Goal: Information Seeking & Learning: Learn about a topic

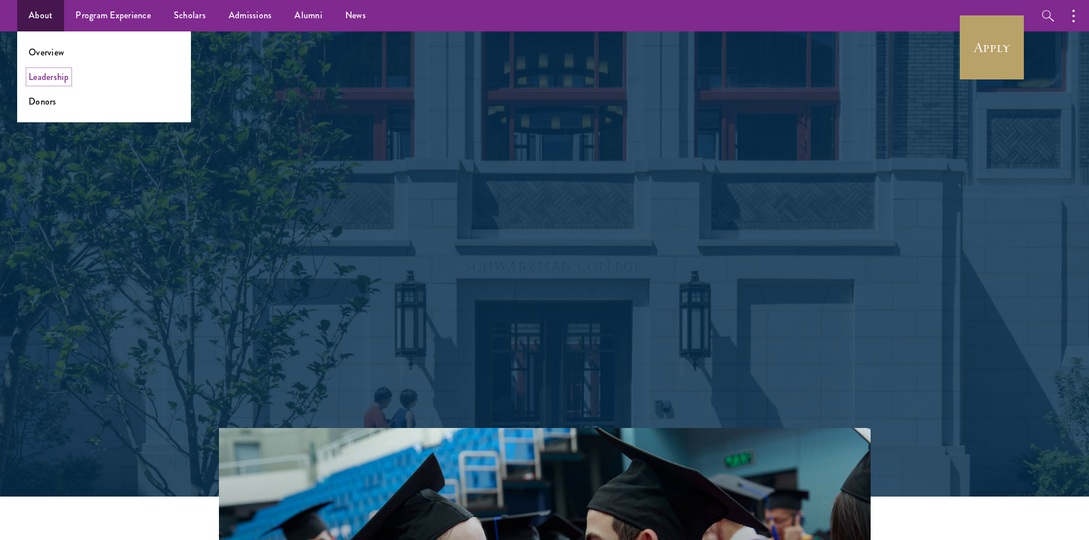
click at [34, 78] on link "Leadership" at bounding box center [49, 76] width 41 height 13
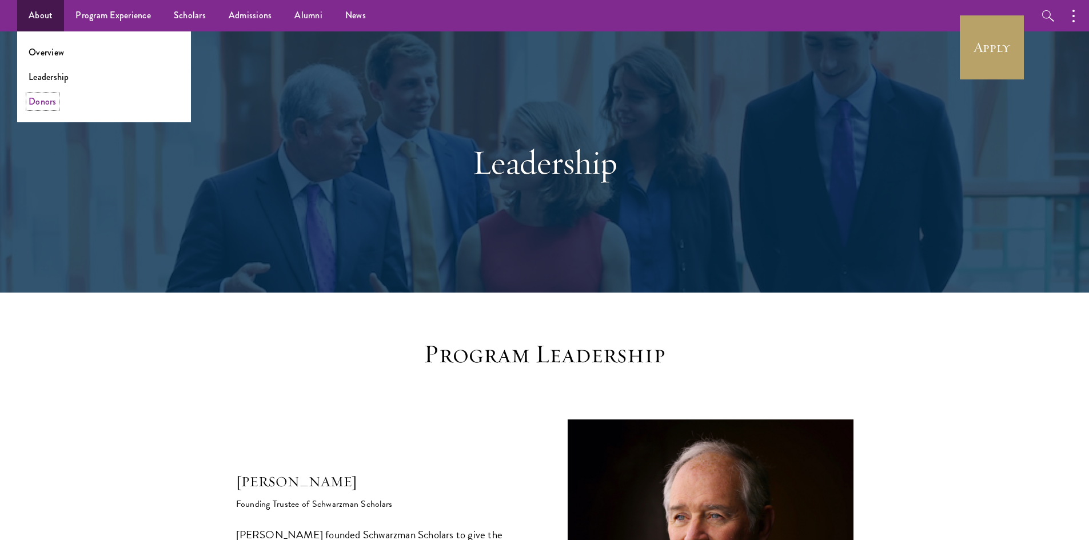
click at [41, 99] on link "Donors" at bounding box center [43, 101] width 28 height 13
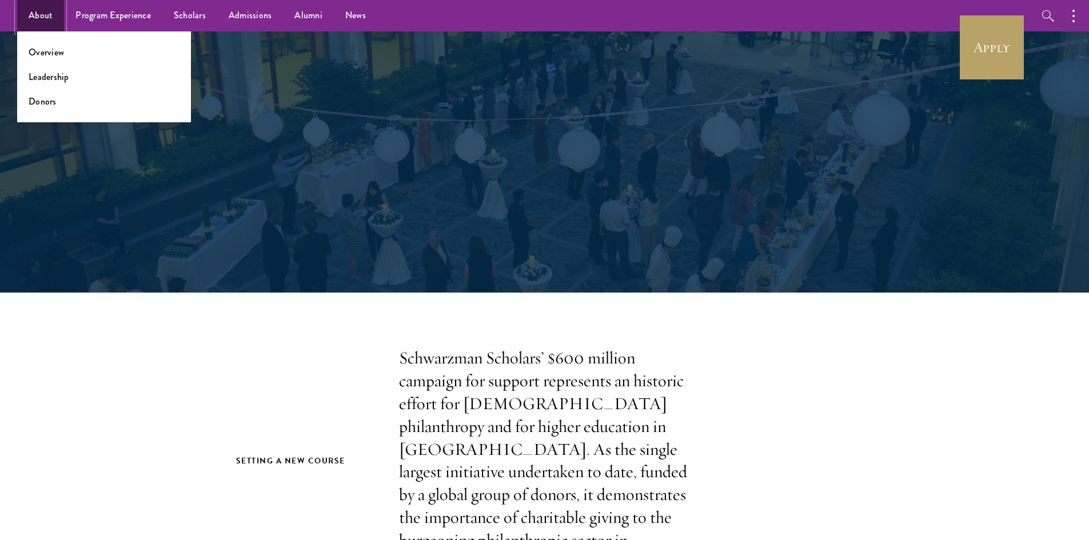
click at [36, 11] on link "About" at bounding box center [40, 15] width 47 height 31
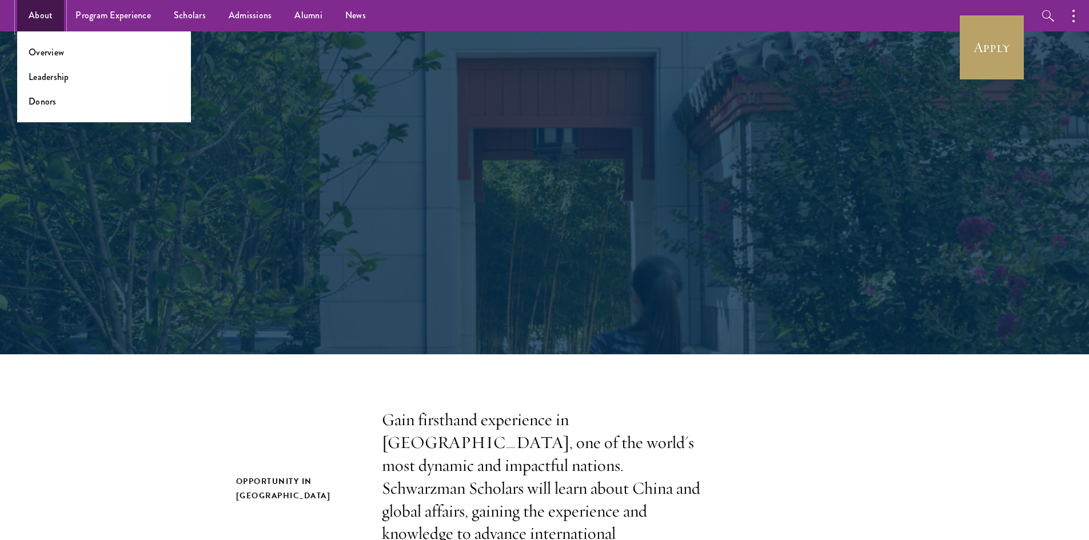
click at [42, 10] on link "About" at bounding box center [40, 15] width 47 height 31
click at [42, 52] on link "Overview" at bounding box center [46, 52] width 35 height 13
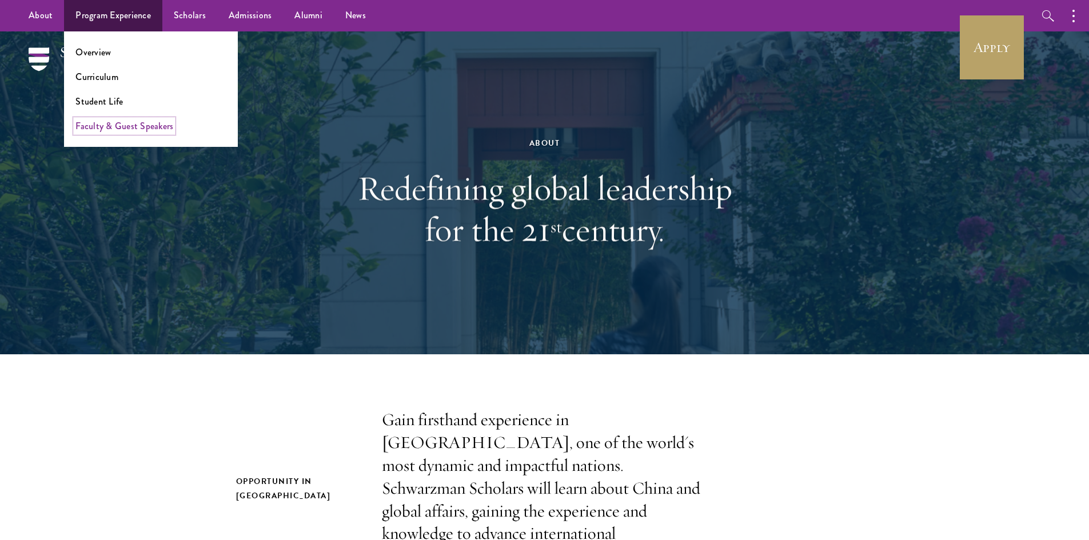
click at [121, 123] on link "Faculty & Guest Speakers" at bounding box center [124, 125] width 98 height 13
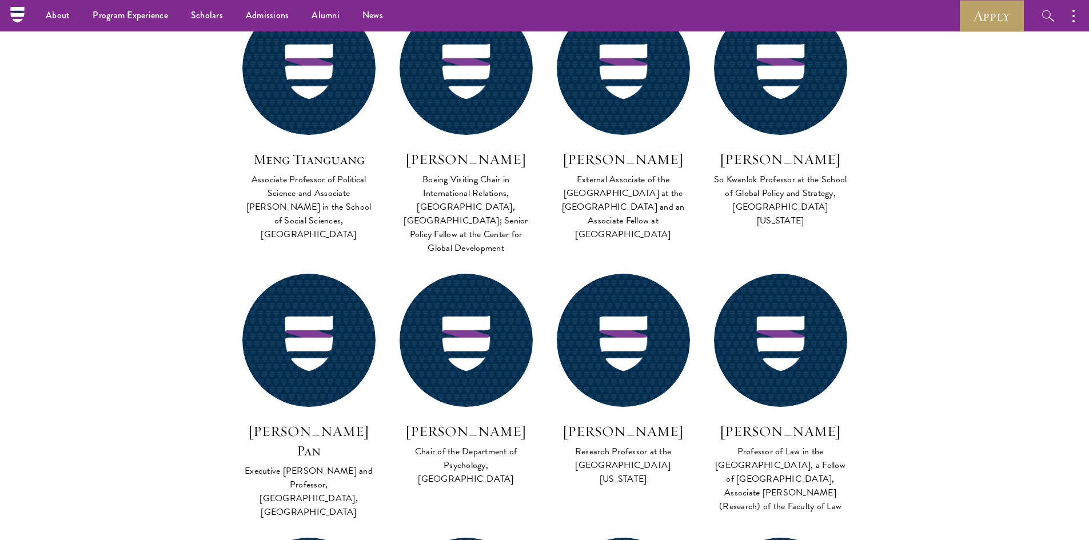
scroll to position [2343, 0]
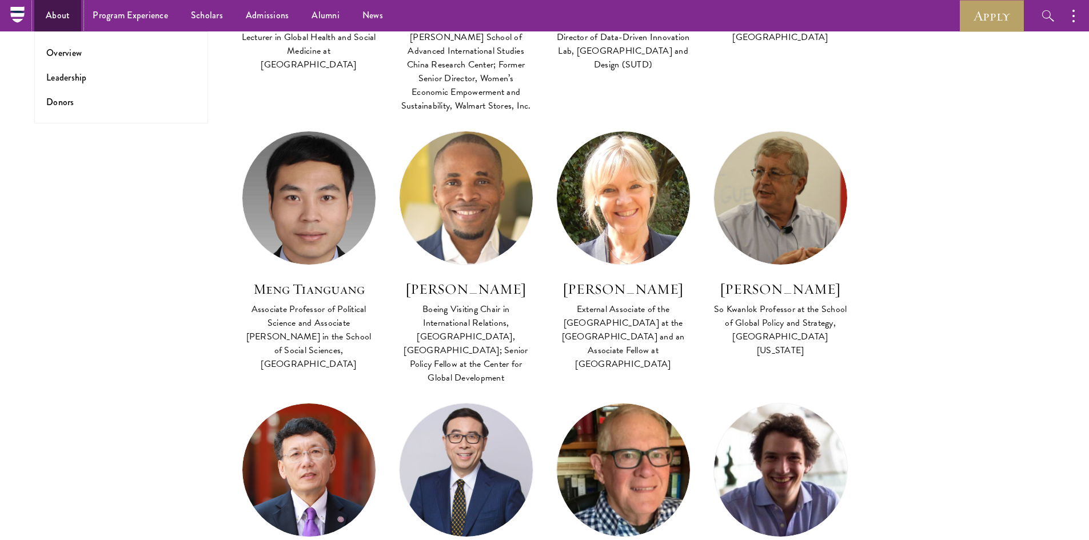
click at [57, 14] on link "About" at bounding box center [57, 15] width 47 height 31
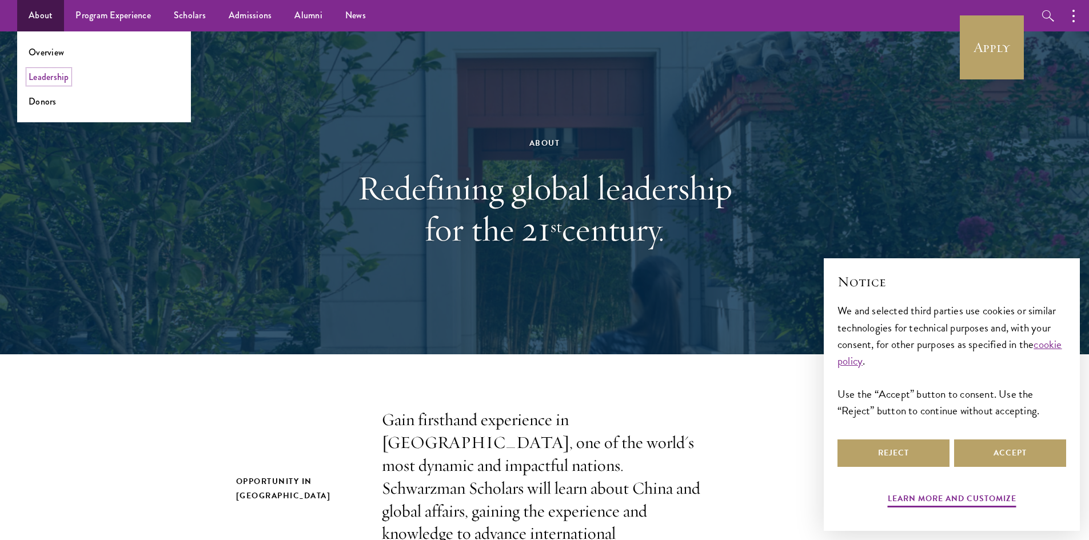
click at [51, 77] on link "Leadership" at bounding box center [49, 76] width 41 height 13
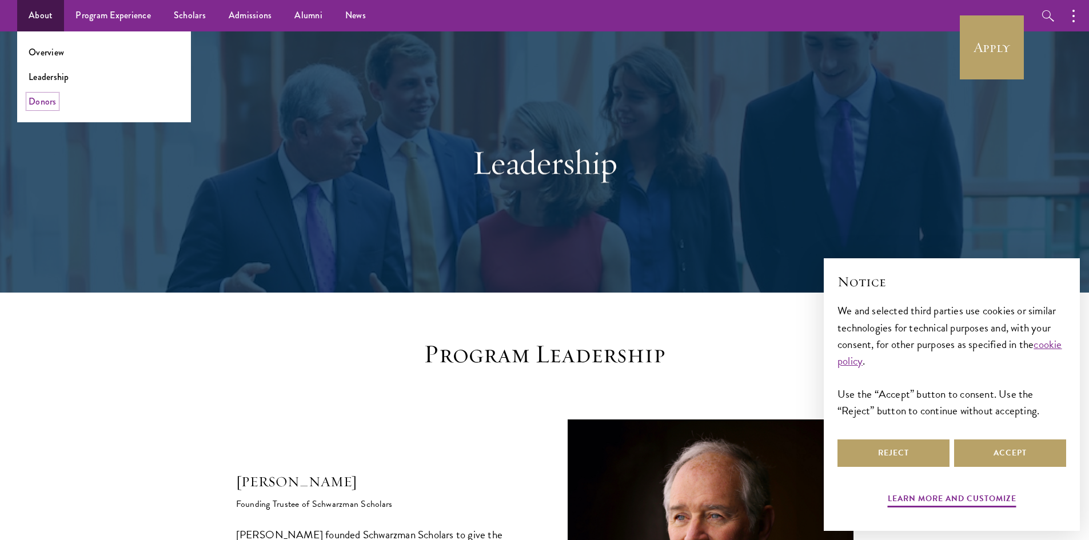
click at [42, 97] on link "Donors" at bounding box center [43, 101] width 28 height 13
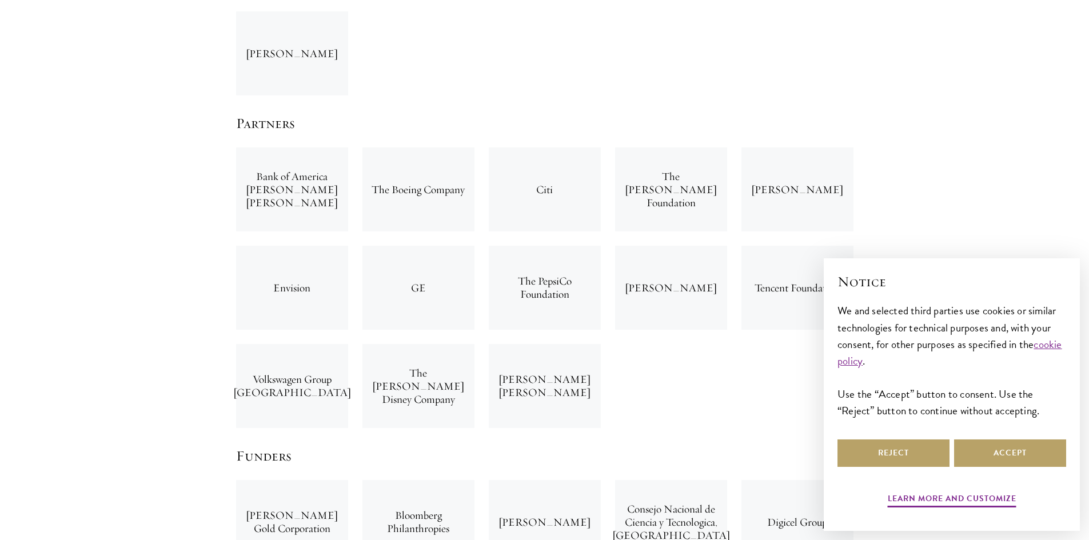
scroll to position [2686, 0]
